Goal: Information Seeking & Learning: Find specific fact

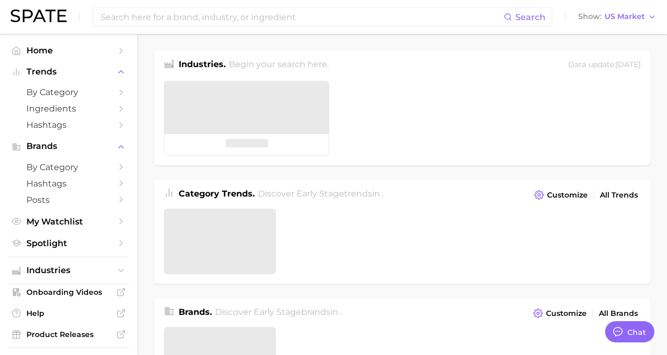
type textarea "x"
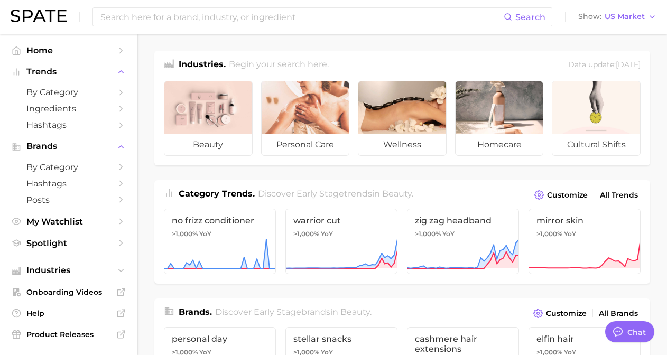
scroll to position [207, 0]
click at [294, 16] on input at bounding box center [301, 17] width 404 height 18
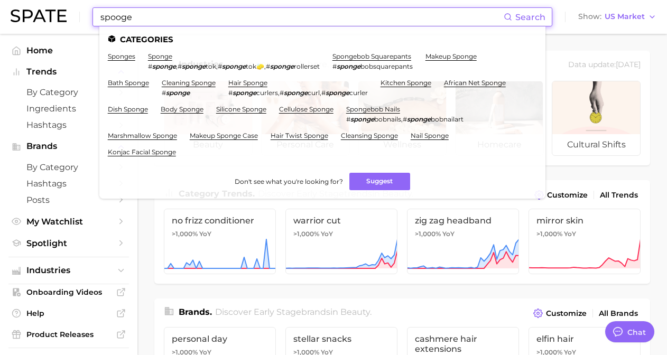
click at [131, 18] on input "spooge" at bounding box center [301, 17] width 404 height 18
type input "spooge"
